Goal: Book appointment/travel/reservation

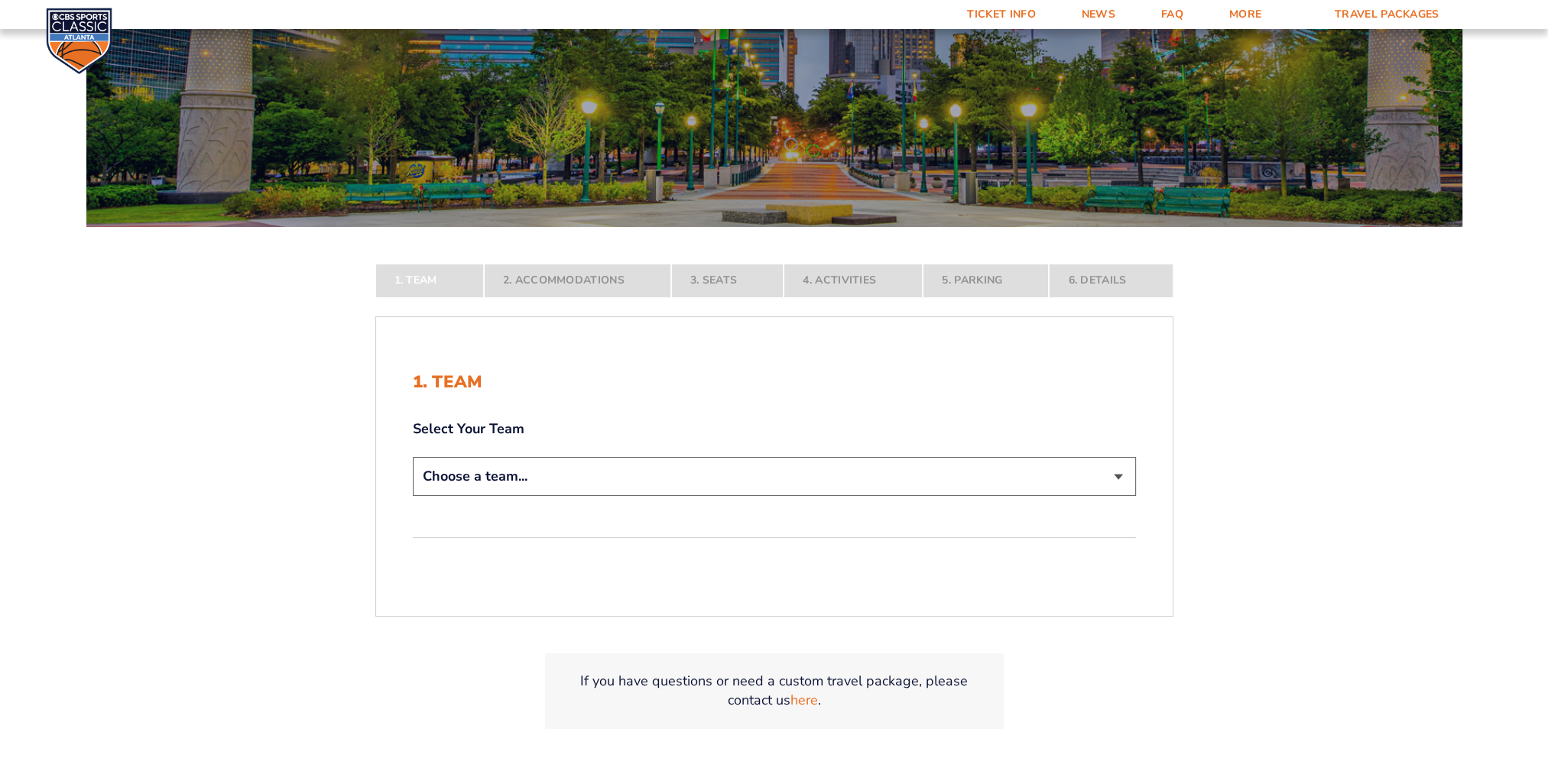
scroll to position [230, 0]
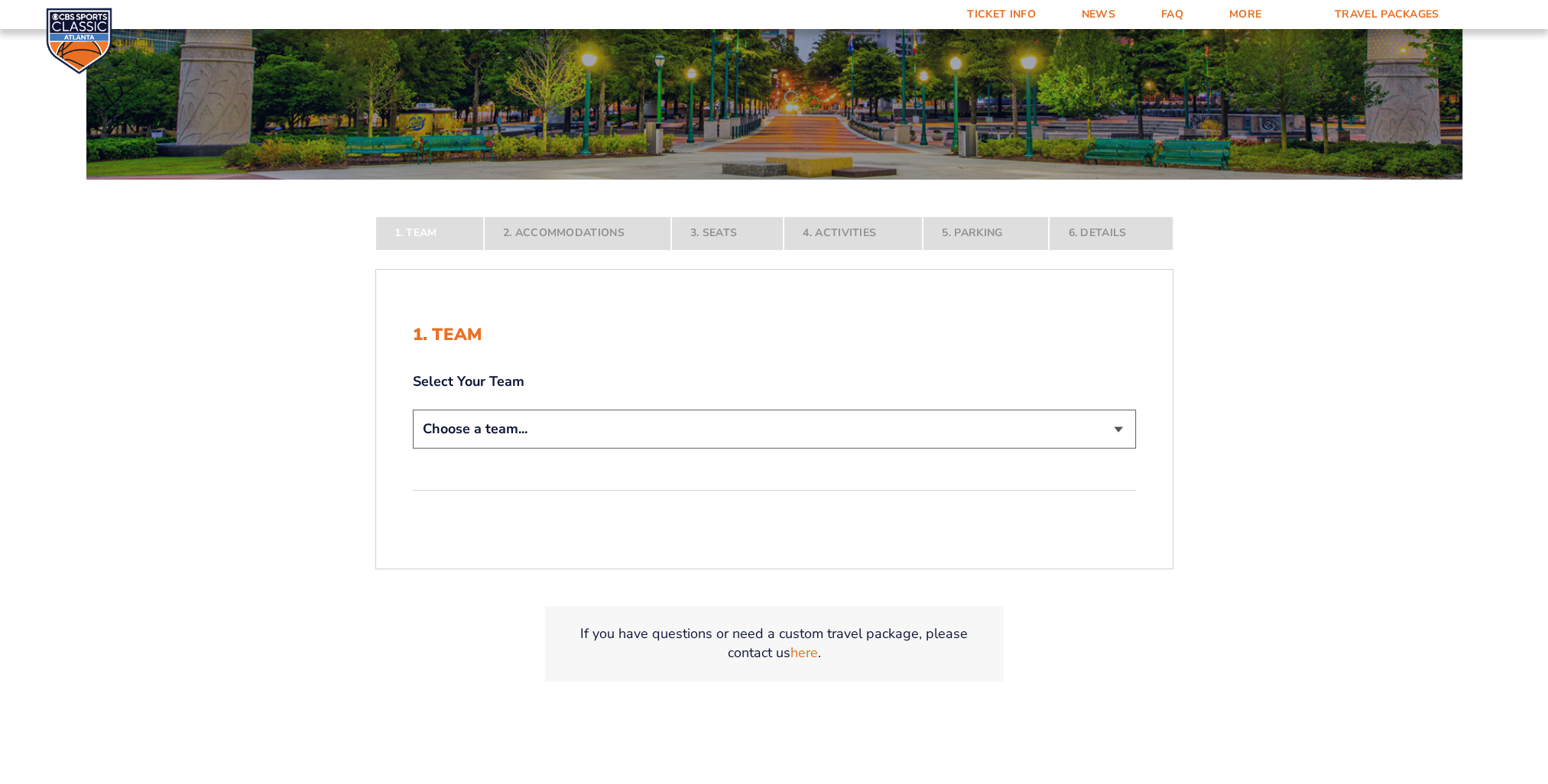
click at [1116, 426] on select "Choose a team... [US_STATE] Wildcats [US_STATE] State Buckeyes [US_STATE] Tar H…" at bounding box center [774, 429] width 723 height 39
select select "12956"
click at [413, 448] on select "Choose a team... [US_STATE] Wildcats [US_STATE] State Buckeyes [US_STATE] Tar H…" at bounding box center [774, 429] width 723 height 39
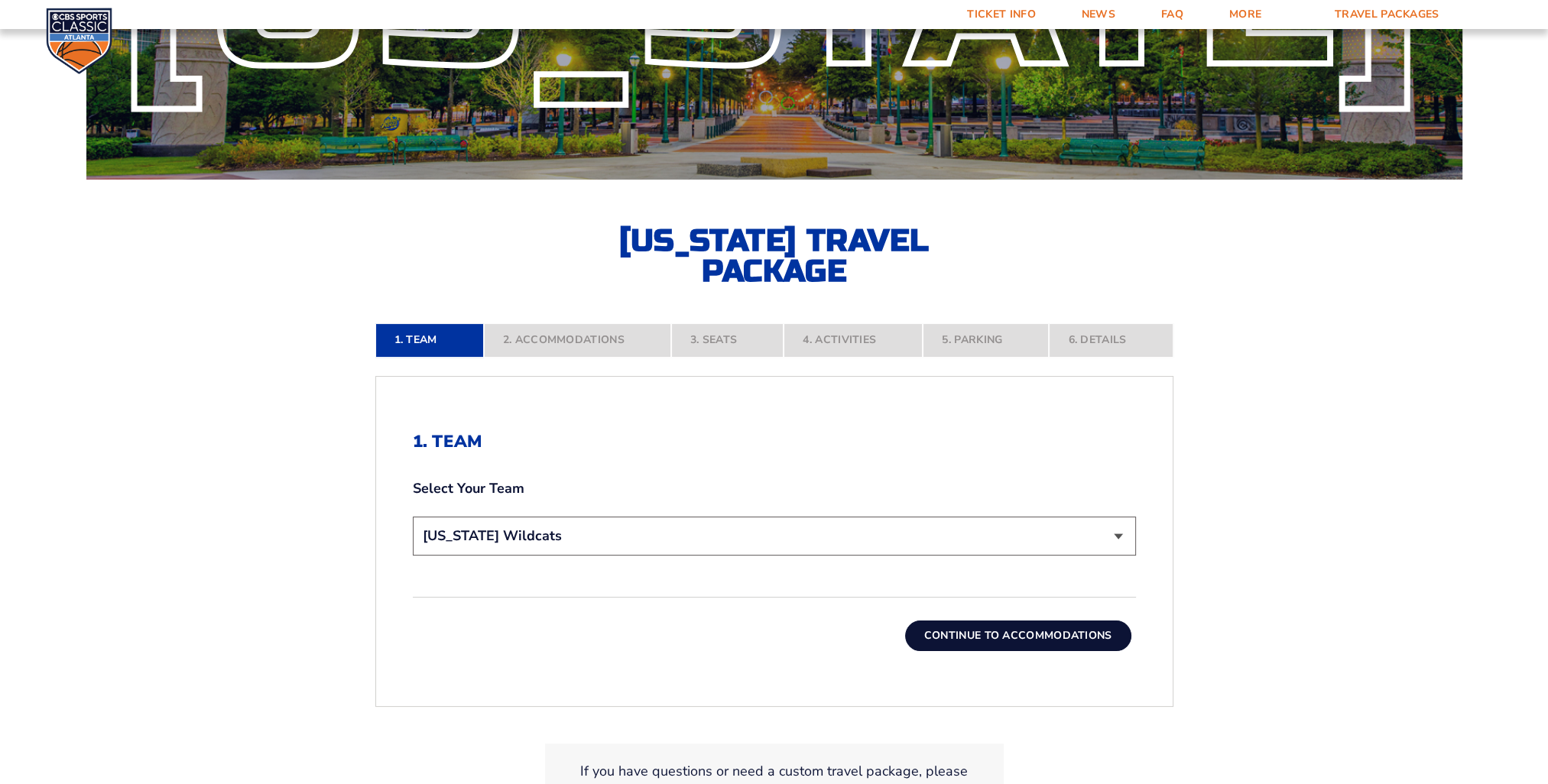
click at [1239, 501] on form "[US_STATE] [US_STATE] Travel Package [US_STATE][GEOGRAPHIC_DATA] [US_STATE] Sta…" at bounding box center [774, 331] width 1548 height 1121
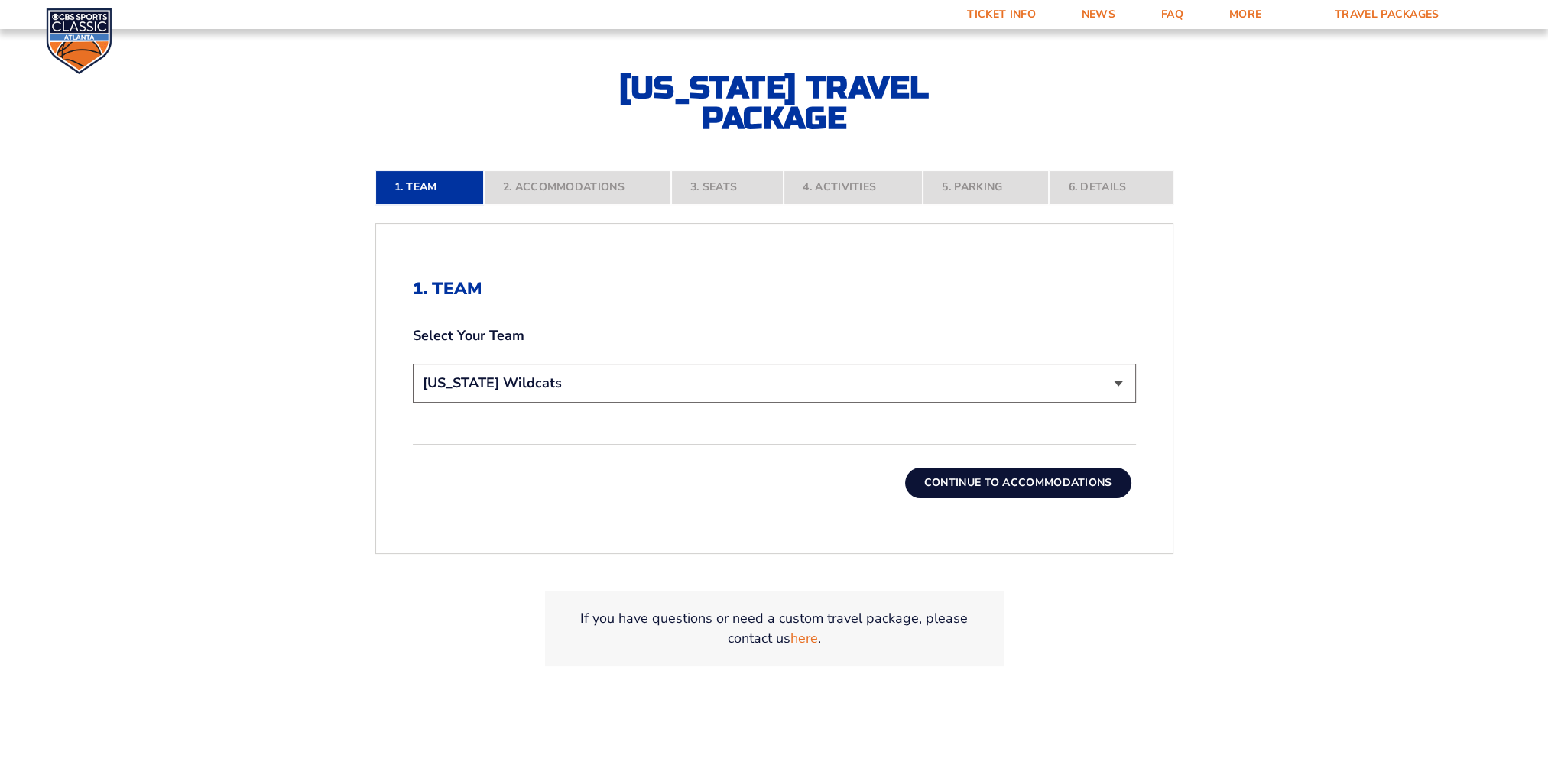
click at [1011, 475] on button "Continue To Accommodations" at bounding box center [1018, 483] width 227 height 31
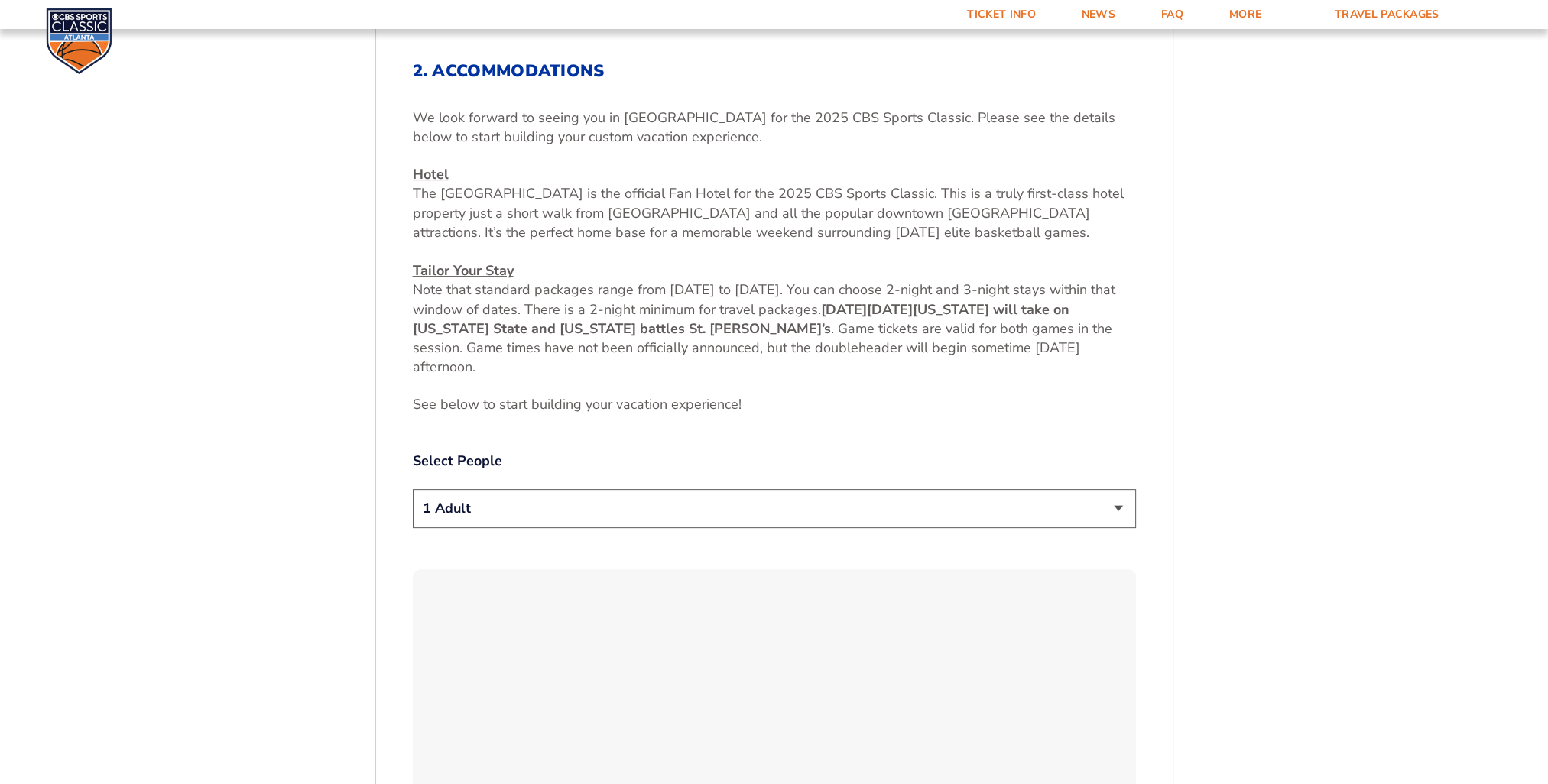
scroll to position [829, 0]
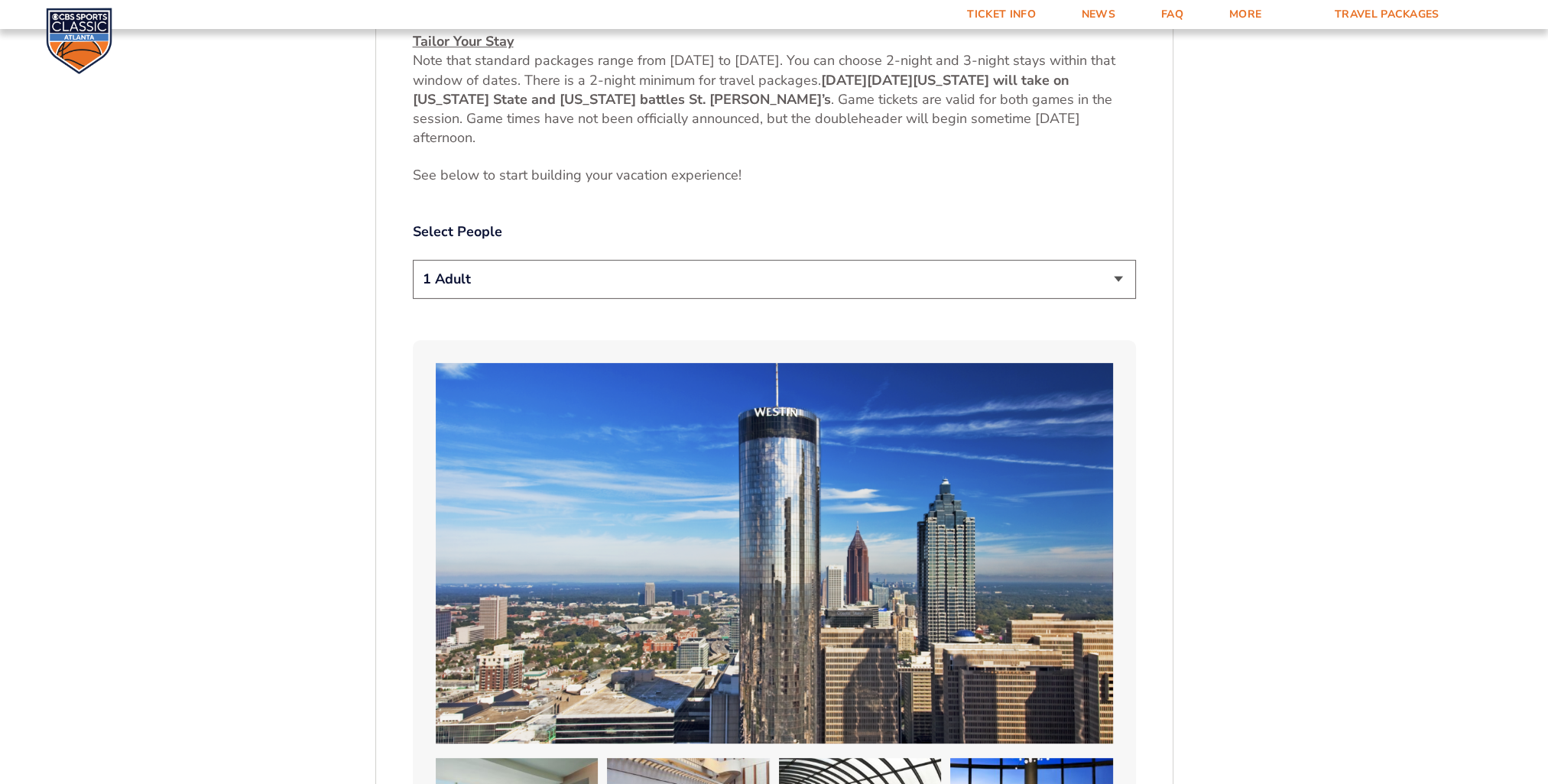
click at [1118, 276] on select "1 Adult 2 Adults 3 Adults 4 Adults 2 Adults + 1 Child 2 Adults + 2 Children 2 A…" at bounding box center [774, 279] width 723 height 39
click at [413, 260] on select "1 Adult 2 Adults 3 Adults 4 Adults 2 Adults + 1 Child 2 Adults + 2 Children 2 A…" at bounding box center [774, 279] width 723 height 39
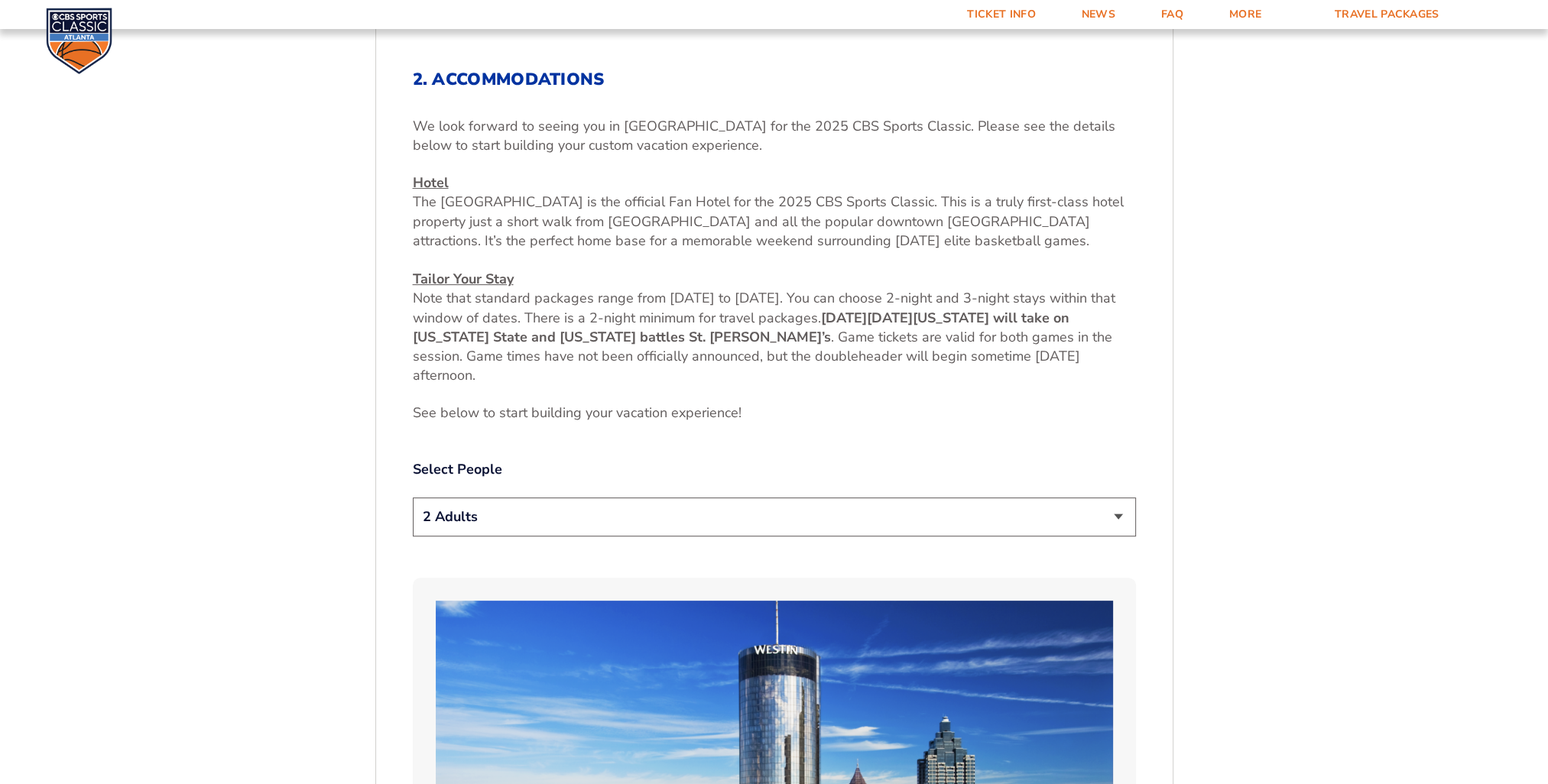
scroll to position [558, 0]
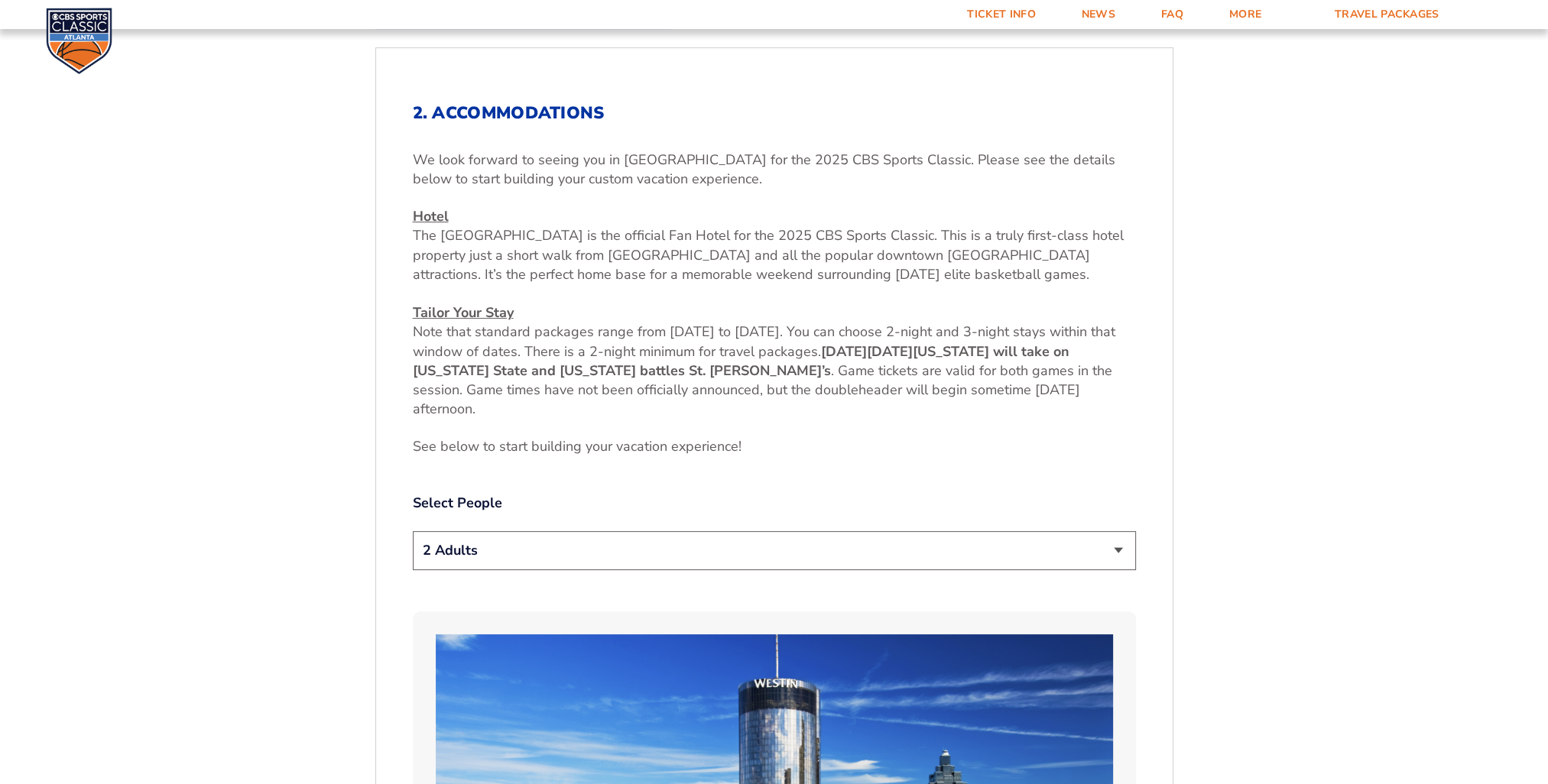
click at [1113, 551] on select "1 Adult 2 Adults 3 Adults 4 Adults 2 Adults + 1 Child 2 Adults + 2 Children 2 A…" at bounding box center [774, 550] width 723 height 39
click at [413, 531] on select "1 Adult 2 Adults 3 Adults 4 Adults 2 Adults + 1 Child 2 Adults + 2 Children 2 A…" at bounding box center [774, 550] width 723 height 39
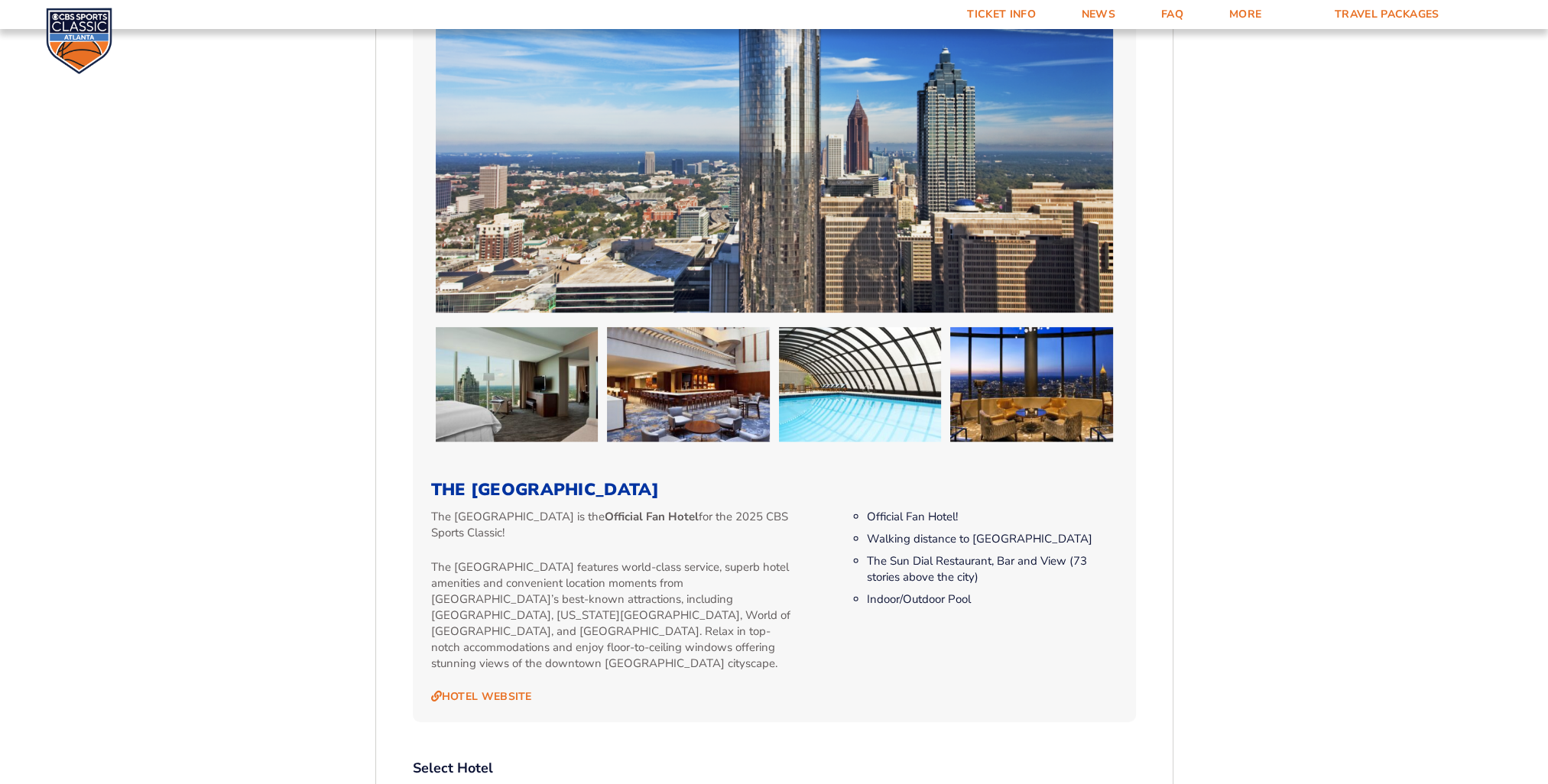
scroll to position [1016, 0]
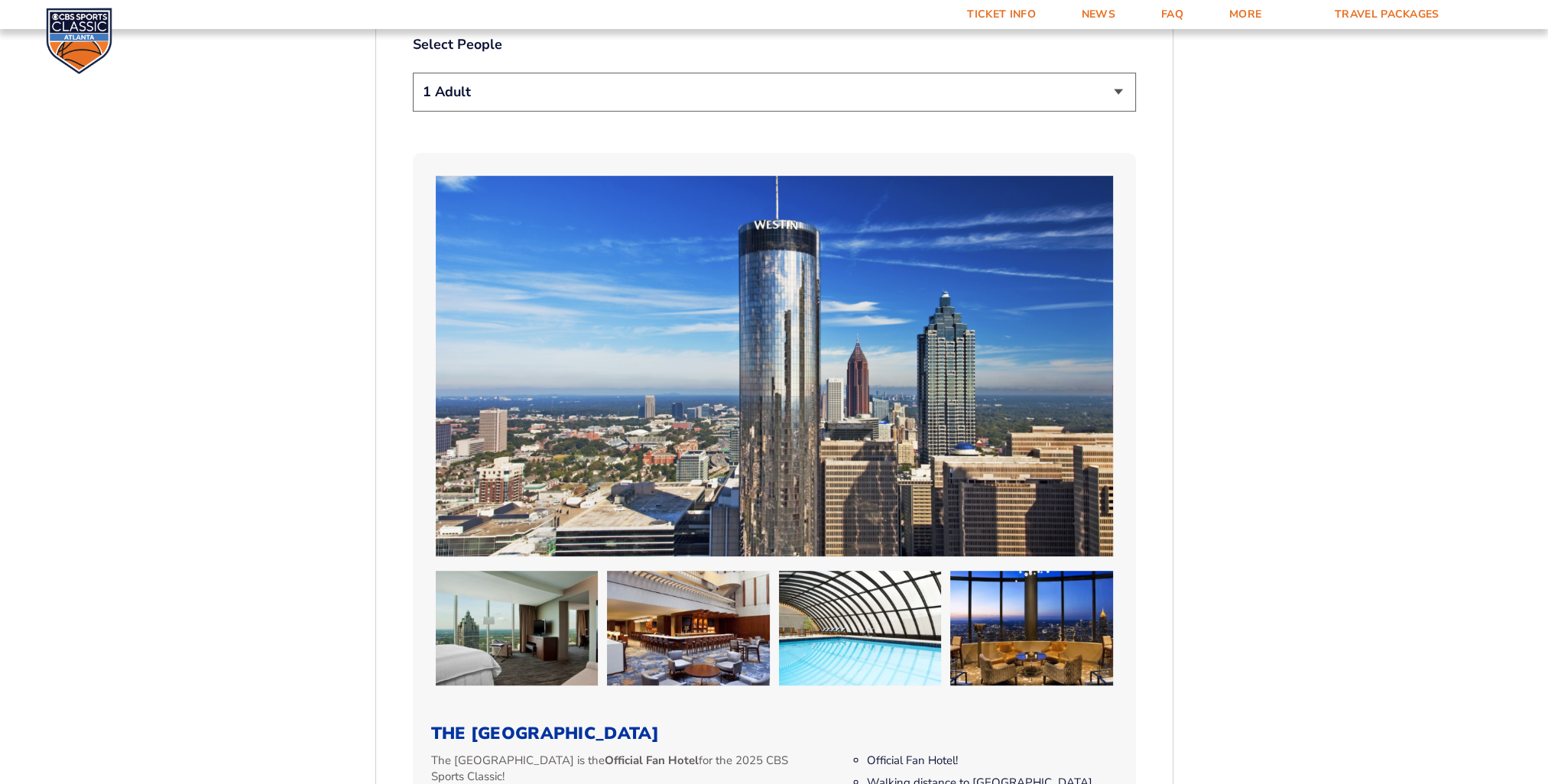
click at [1117, 89] on select "1 Adult 2 Adults 3 Adults 4 Adults 2 Adults + 1 Child 2 Adults + 2 Children 2 A…" at bounding box center [774, 92] width 723 height 39
select select "2 Adults"
click at [413, 72] on select "1 Adult 2 Adults 3 Adults 4 Adults 2 Adults + 1 Child 2 Adults + 2 Children 2 A…" at bounding box center [774, 92] width 723 height 39
click at [1235, 449] on form "[US_STATE] [US_STATE] Travel Package [US_STATE][GEOGRAPHIC_DATA] [US_STATE] Sta…" at bounding box center [774, 642] width 1548 height 3316
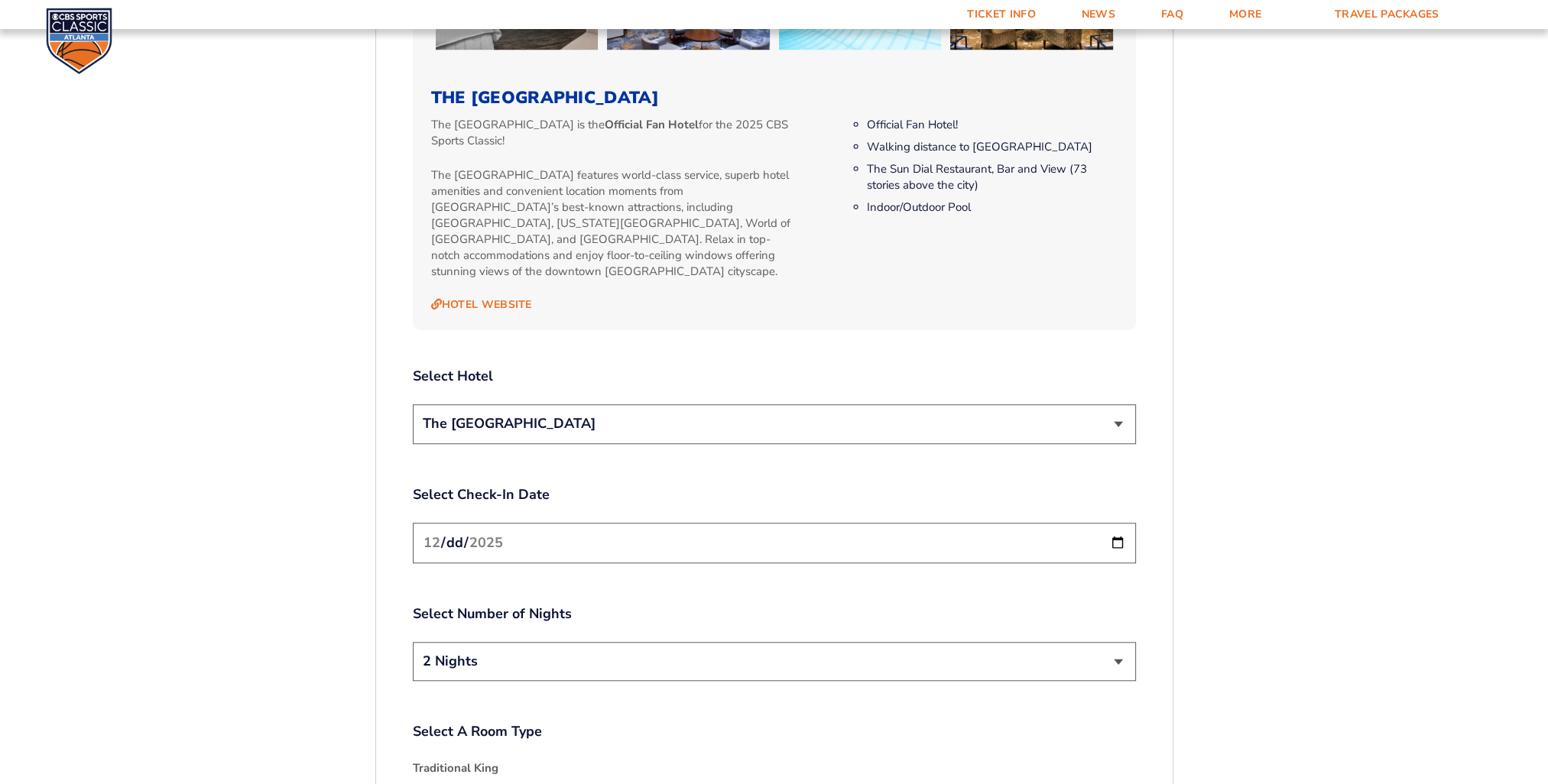
scroll to position [1780, 0]
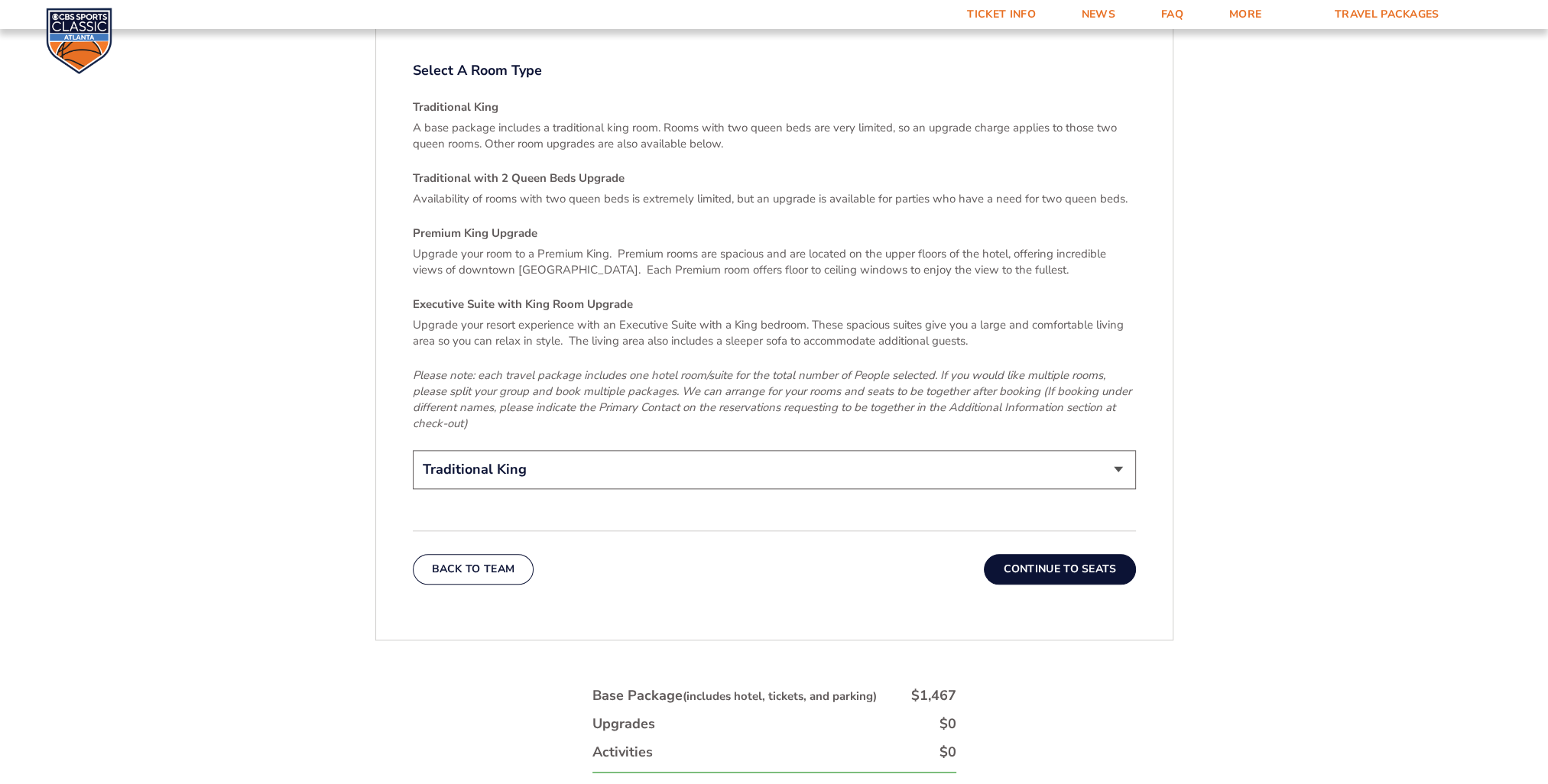
scroll to position [2314, 0]
click at [1082, 551] on button "Continue To Seats" at bounding box center [1059, 567] width 151 height 31
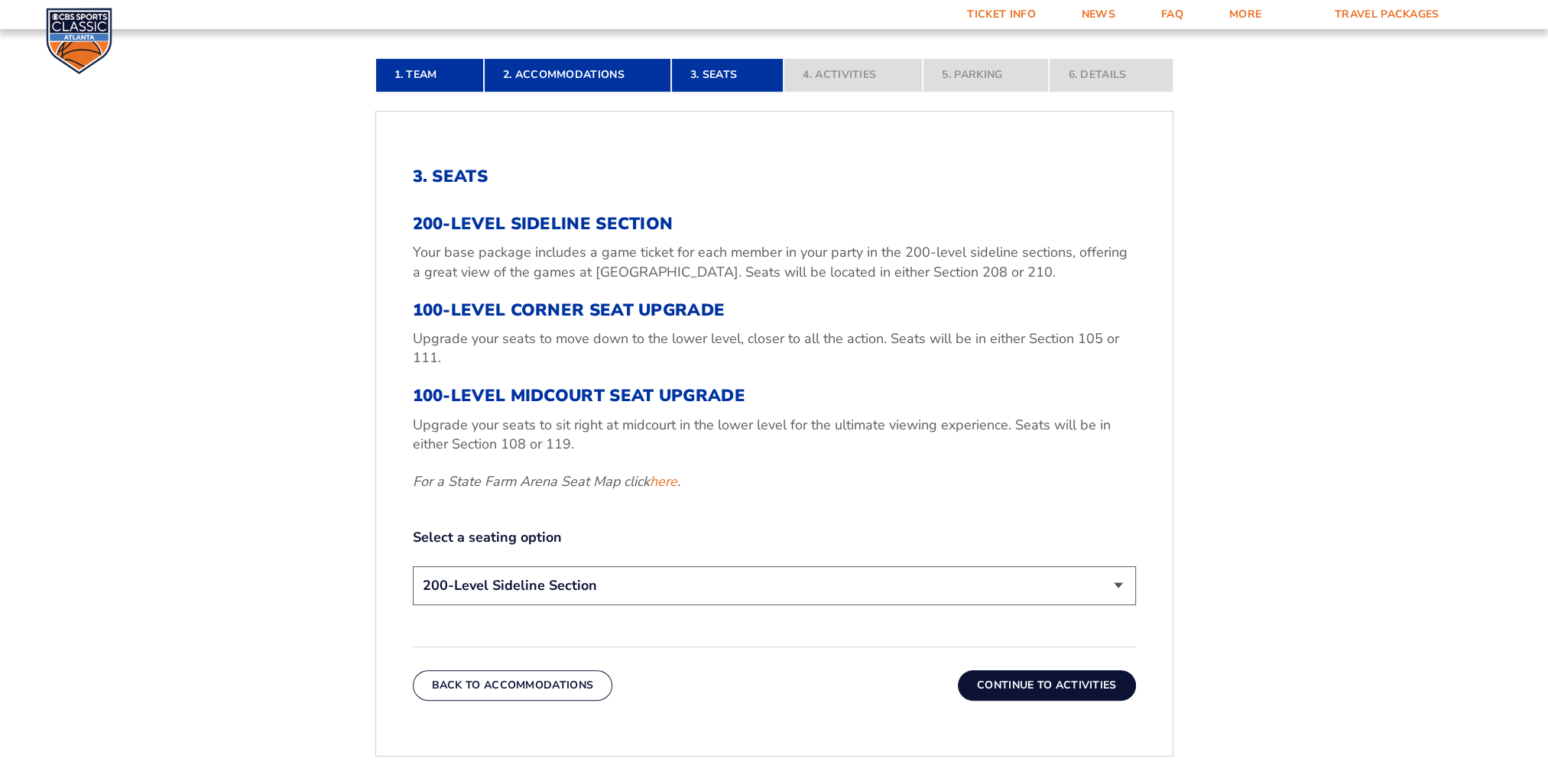
scroll to position [523, 0]
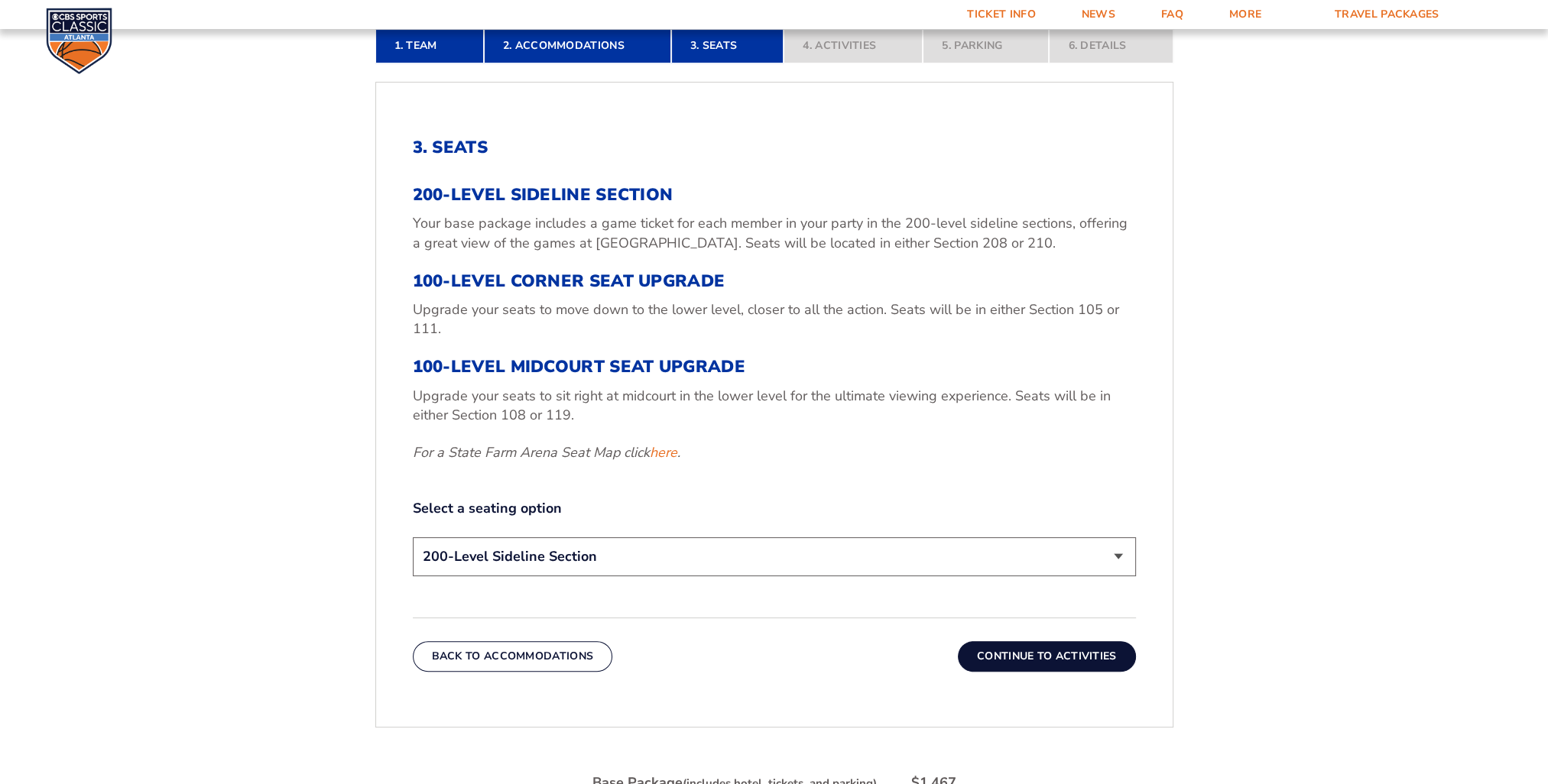
click at [1117, 558] on select "200-Level Sideline Section 100-Level Corner Seat Upgrade (+$120 per person) 100…" at bounding box center [774, 556] width 723 height 39
select select "100-Level Midcourt Seat Upgrade"
click at [413, 537] on select "200-Level Sideline Section 100-Level Corner Seat Upgrade (+$120 per person) 100…" at bounding box center [774, 556] width 723 height 39
click at [1075, 655] on button "Continue To Activities" at bounding box center [1046, 656] width 178 height 31
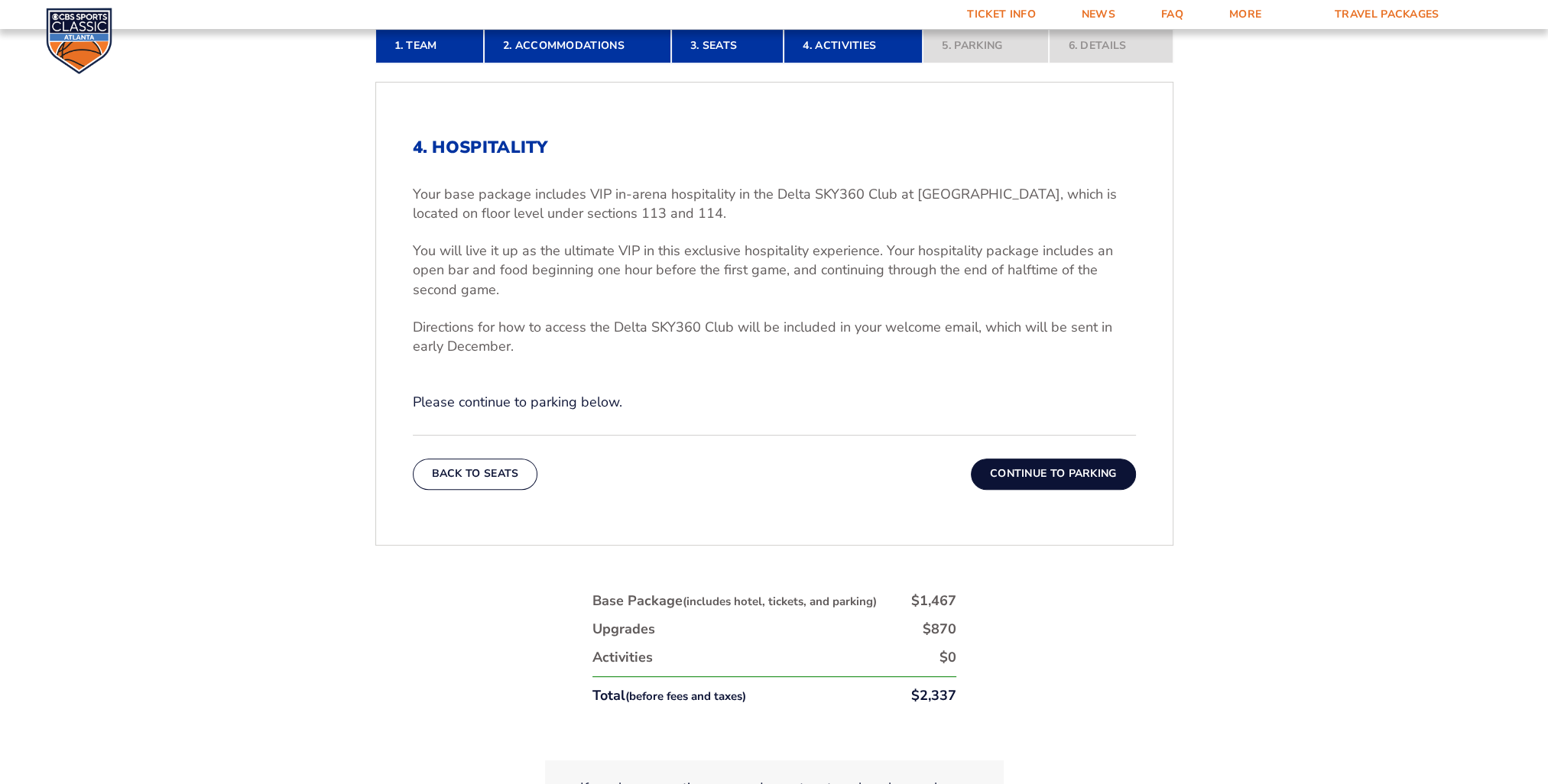
click at [1086, 461] on button "Continue To Parking" at bounding box center [1053, 474] width 165 height 31
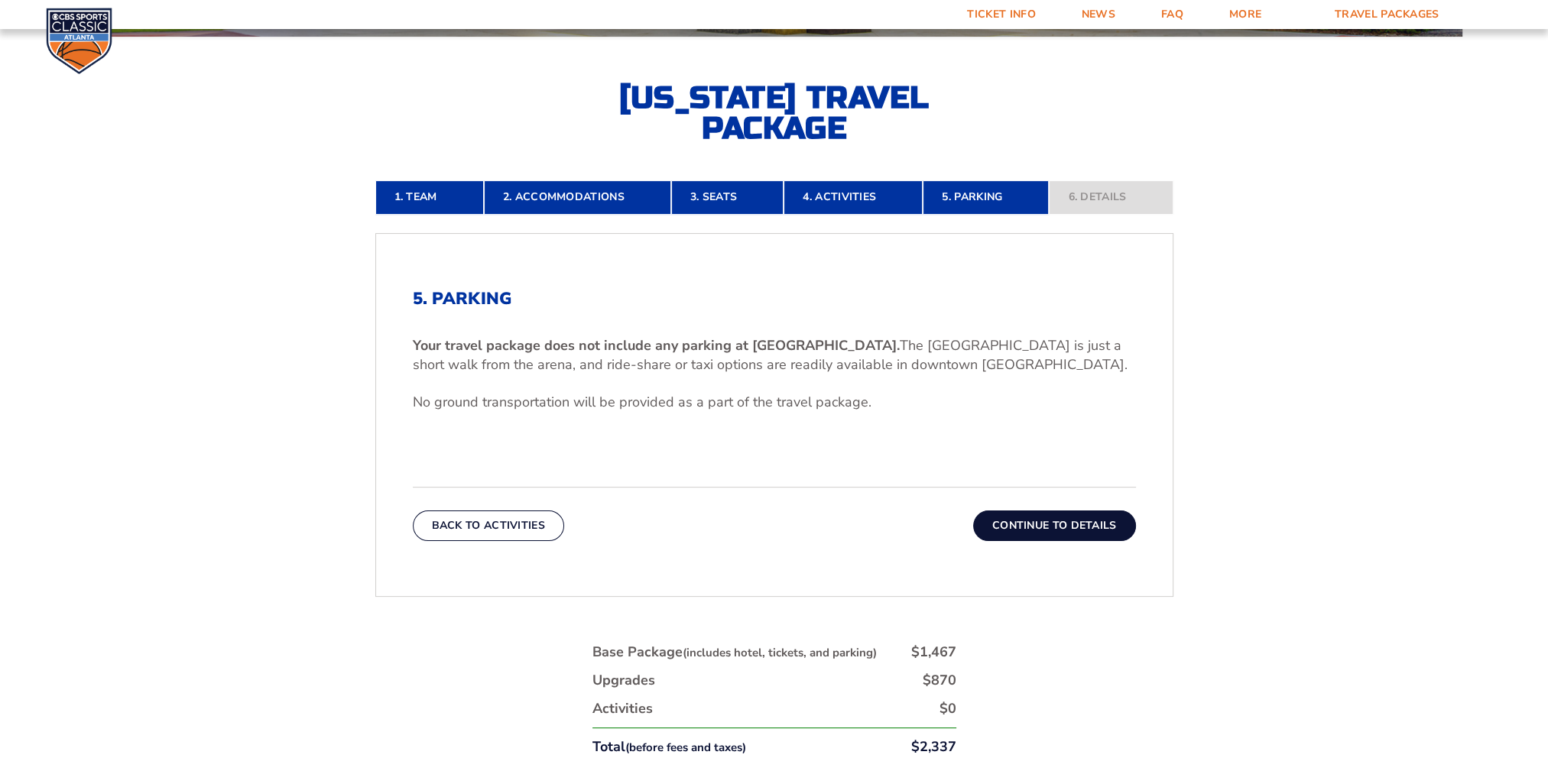
scroll to position [370, 0]
